Goal: Task Accomplishment & Management: Use online tool/utility

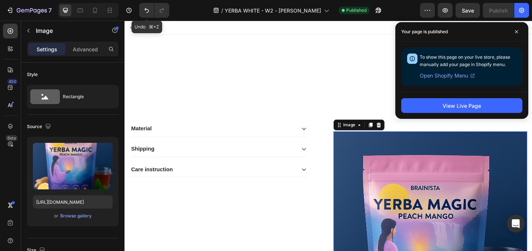
click at [150, 11] on icon "Undo/Redo" at bounding box center [146, 10] width 7 height 7
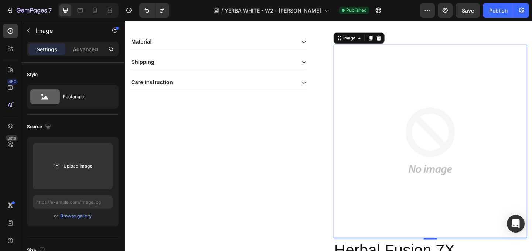
scroll to position [95, 0]
click at [165, 7] on icon "Undo/Redo" at bounding box center [161, 10] width 7 height 7
type input "[URL][DOMAIN_NAME]"
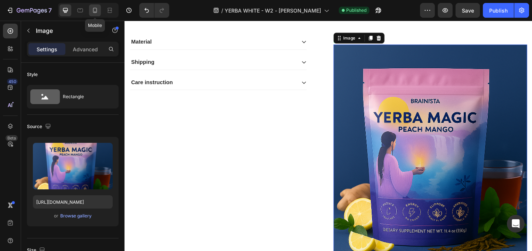
click at [94, 10] on icon at bounding box center [94, 10] width 7 height 7
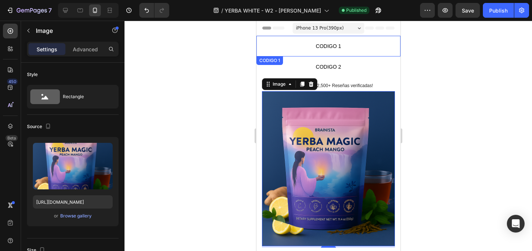
click at [311, 44] on span "CODIGO 1" at bounding box center [328, 46] width 144 height 9
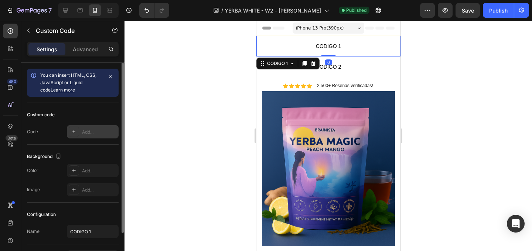
click at [97, 127] on div "Add..." at bounding box center [93, 131] width 52 height 13
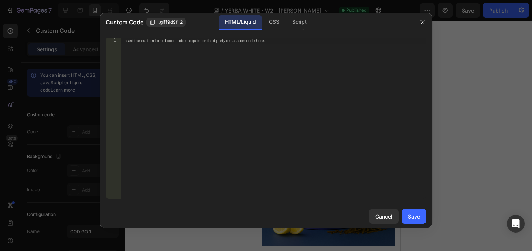
click at [157, 46] on div "Insert the custom Liquid code, add snippets, or third-party installation code h…" at bounding box center [274, 124] width 306 height 173
paste textarea "</noscript>"
type textarea "</noscript>"
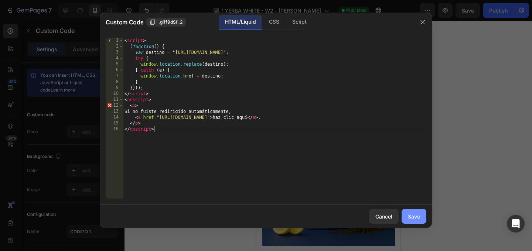
click at [418, 219] on div "Save" at bounding box center [414, 217] width 12 height 8
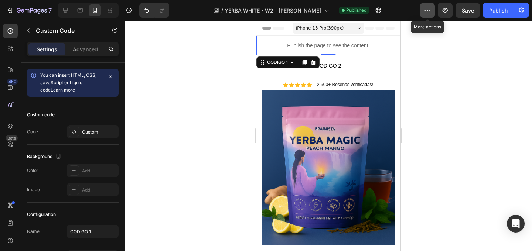
click at [427, 10] on icon "button" at bounding box center [427, 10] width 7 height 7
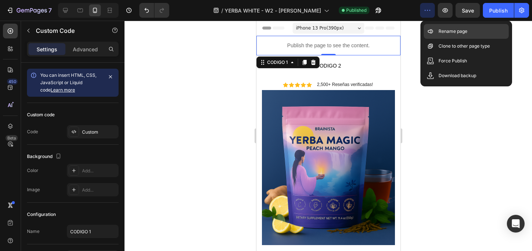
click at [449, 33] on p "Rename page" at bounding box center [453, 31] width 29 height 7
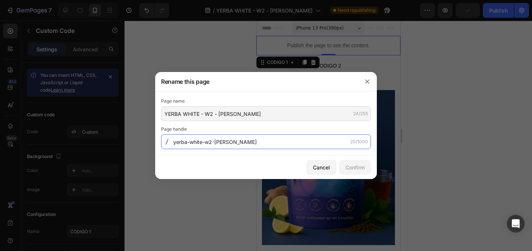
click at [210, 145] on input "yerba-white-w2-[PERSON_NAME]" at bounding box center [266, 142] width 210 height 15
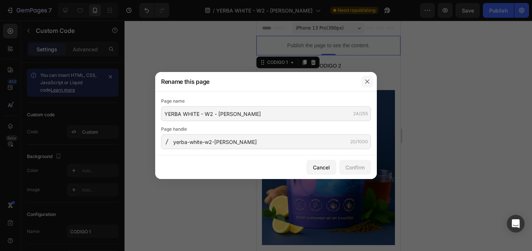
click at [367, 81] on icon "button" at bounding box center [368, 82] width 6 height 6
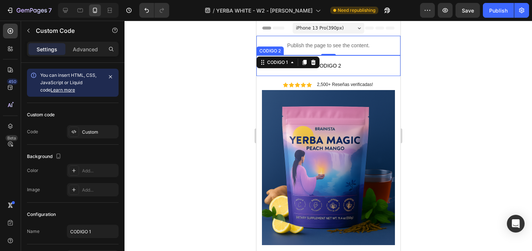
click at [336, 64] on span "CODIGO 2" at bounding box center [328, 65] width 144 height 9
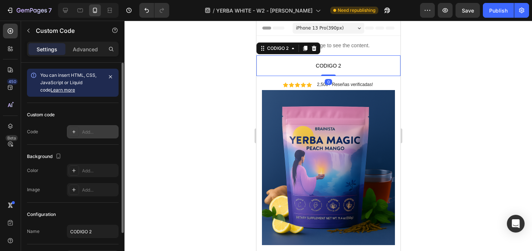
click at [88, 134] on div "Add..." at bounding box center [99, 132] width 35 height 7
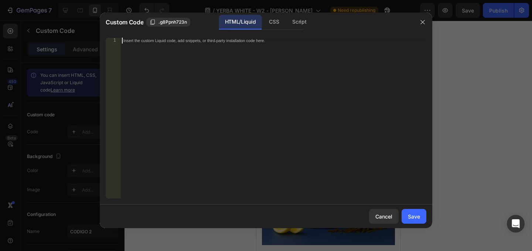
click at [156, 39] on div "Insert the custom Liquid code, add snippets, or third-party installation code h…" at bounding box center [257, 40] width 269 height 5
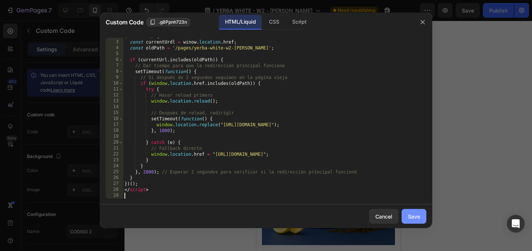
click at [419, 213] on div "Save" at bounding box center [414, 217] width 12 height 8
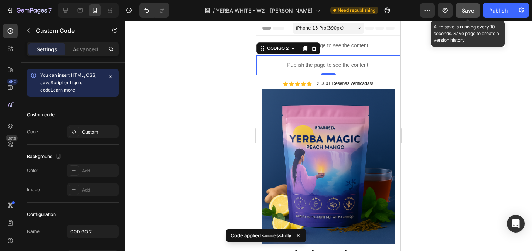
click at [471, 4] on button "Save" at bounding box center [468, 10] width 24 height 15
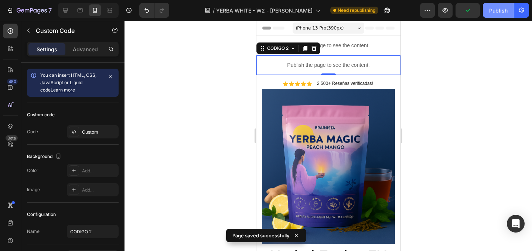
click at [487, 10] on button "Publish" at bounding box center [498, 10] width 31 height 15
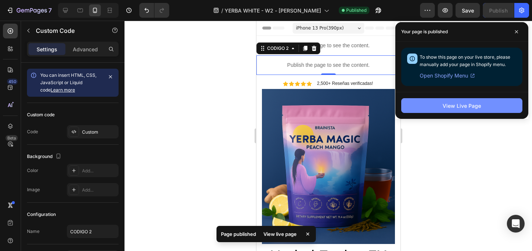
click at [478, 113] on button "View Live Page" at bounding box center [461, 105] width 121 height 15
